Goal: Transaction & Acquisition: Purchase product/service

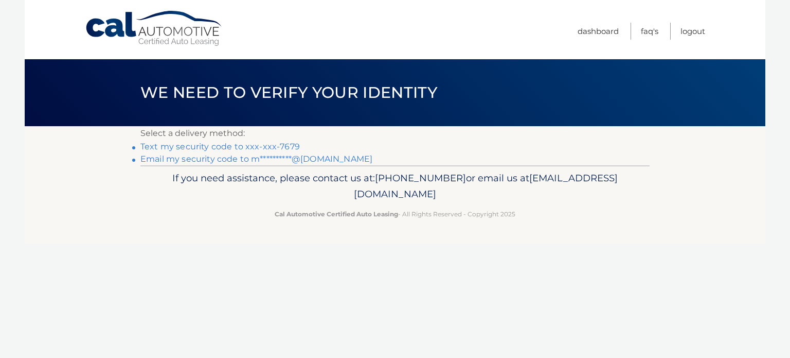
click at [220, 151] on link "Text my security code to xxx-xxx-7679" at bounding box center [219, 146] width 159 height 10
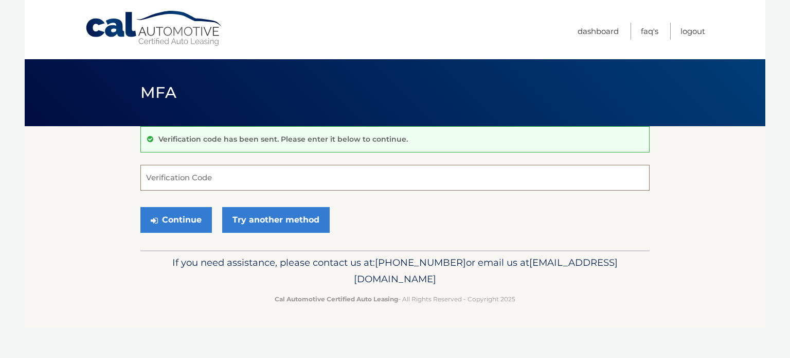
click at [211, 186] on input "Verification Code" at bounding box center [394, 178] width 509 height 26
type input "155830"
click at [140, 207] on button "Continue" at bounding box center [176, 220] width 72 height 26
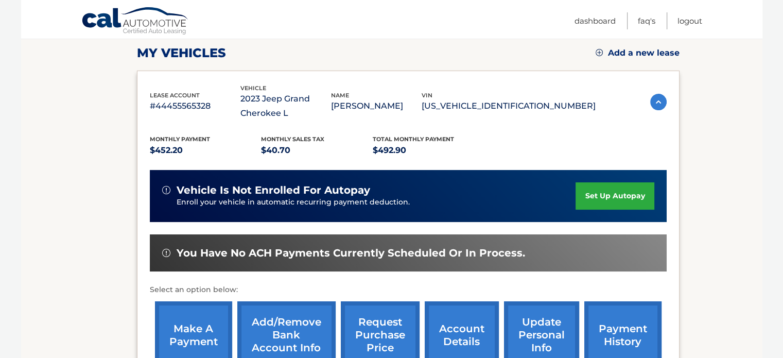
scroll to position [154, 0]
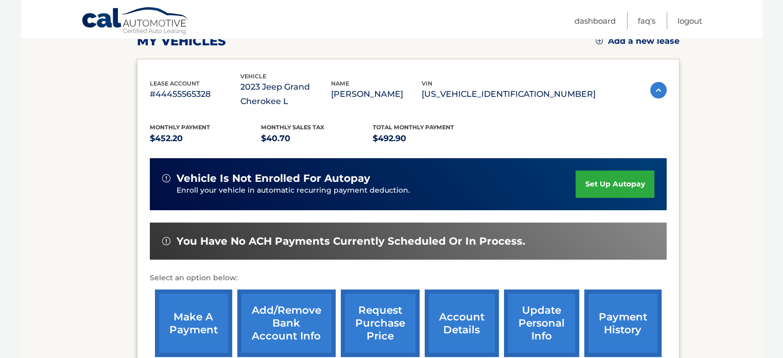
click at [191, 315] on link "make a payment" at bounding box center [193, 322] width 77 height 67
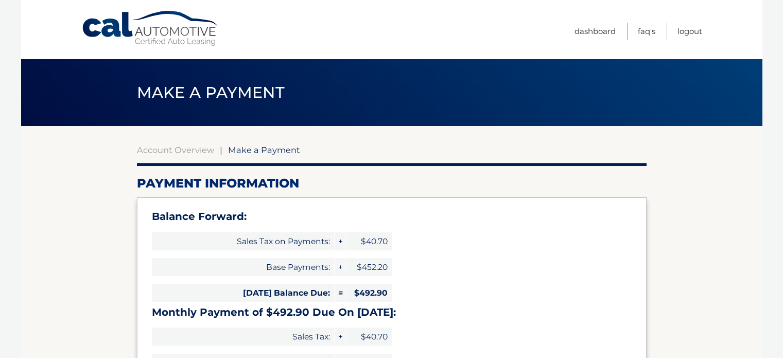
select select "YjBiZTYxMzAtNmQ2YS00OGJmLWFlZTItMjRlMzk0NjFjZDQz"
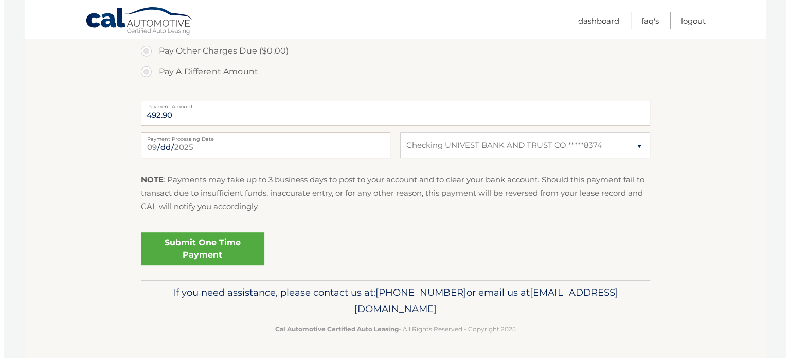
scroll to position [513, 0]
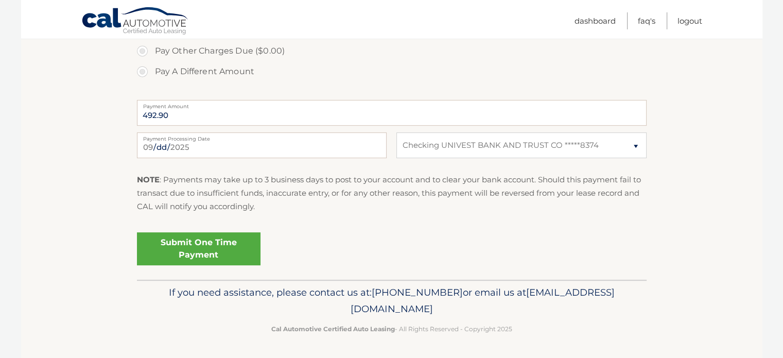
click at [260, 252] on link "Submit One Time Payment" at bounding box center [198, 248] width 123 height 33
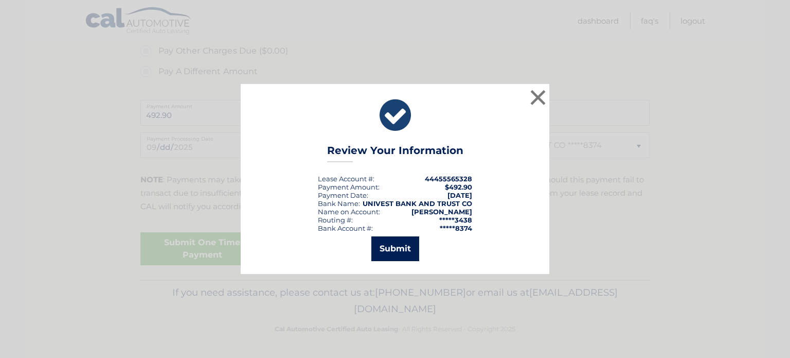
click at [396, 248] on button "Submit" at bounding box center [395, 248] width 48 height 25
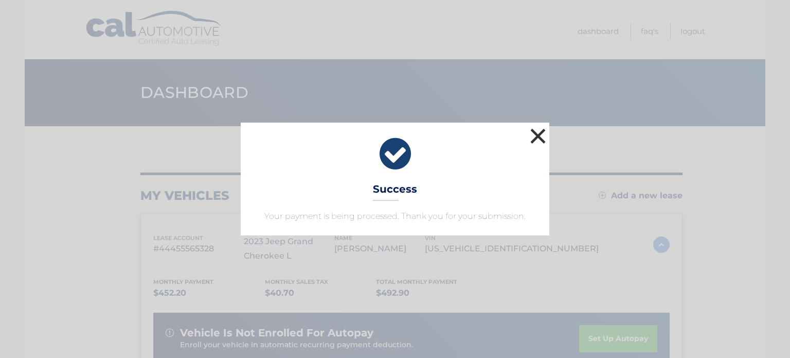
click at [542, 126] on button "×" at bounding box center [538, 136] width 21 height 21
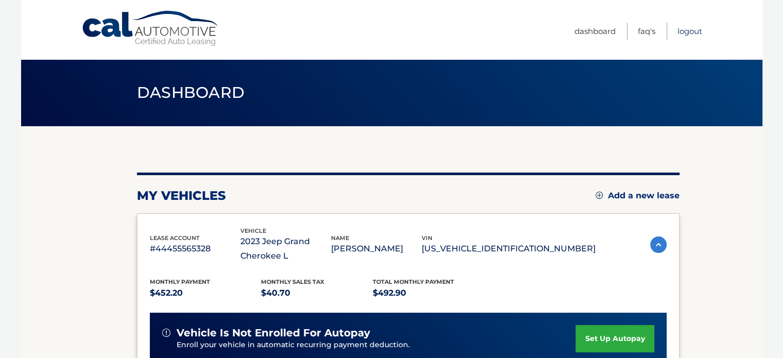
click at [695, 32] on link "Logout" at bounding box center [689, 31] width 25 height 17
